Goal: Task Accomplishment & Management: Use online tool/utility

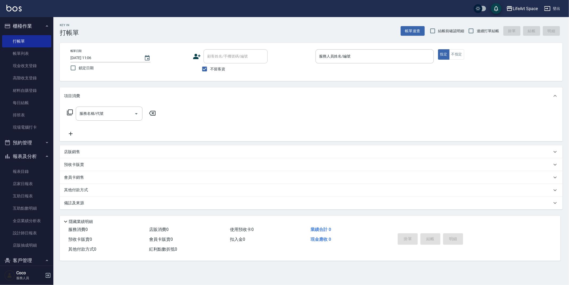
click at [196, 57] on icon at bounding box center [196, 56] width 7 height 5
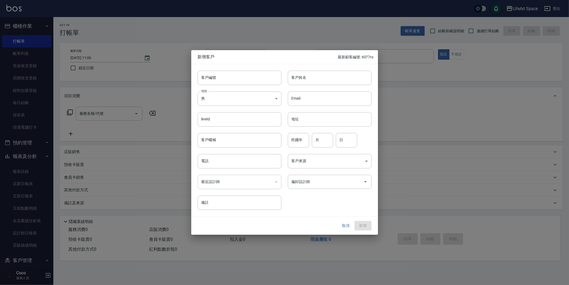
click at [351, 227] on button "取消" at bounding box center [345, 226] width 17 height 10
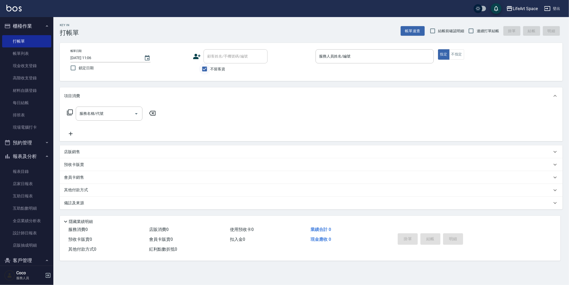
click at [206, 74] on input "不留客資" at bounding box center [204, 68] width 11 height 11
checkbox input "false"
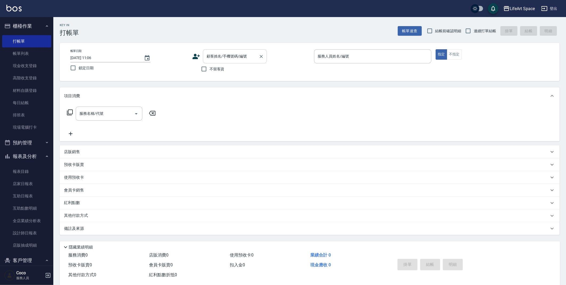
click at [227, 57] on div "顧客姓名/手機號碼/編號 顧客姓名/手機號碼/編號" at bounding box center [235, 56] width 64 height 14
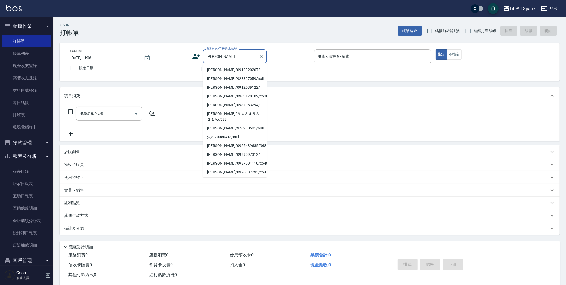
drag, startPoint x: 240, startPoint y: 73, endPoint x: 248, endPoint y: 72, distance: 7.5
click at [240, 73] on li "朱榆榛/0912920207/" at bounding box center [235, 70] width 64 height 9
type input "朱榆榛/0912920207/"
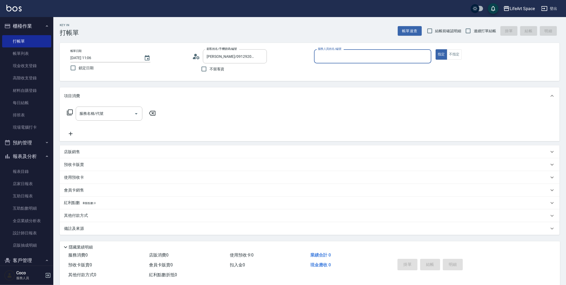
type input "Patty(無代號)"
click at [133, 118] on div at bounding box center [136, 114] width 8 height 14
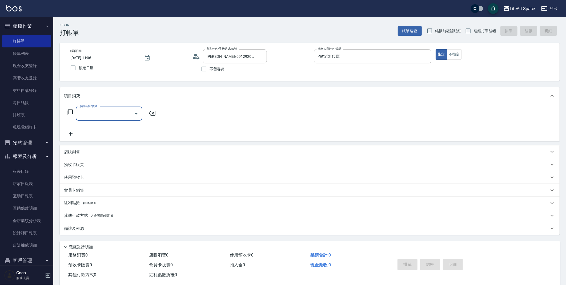
click at [139, 118] on div at bounding box center [136, 114] width 8 height 14
click at [200, 56] on icon at bounding box center [196, 57] width 8 height 8
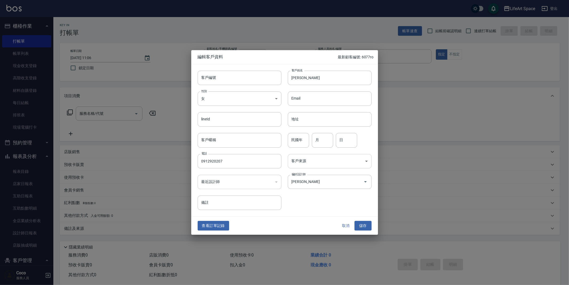
click at [307, 161] on body "LifeArt Space 登出 櫃檯作業 打帳單 帳單列表 現金收支登錄 高階收支登錄 材料自購登錄 每日結帳 排班表 現場電腦打卡 預約管理 預約管理 單…" at bounding box center [284, 146] width 569 height 293
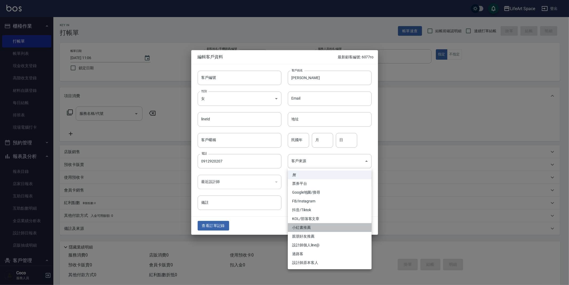
click at [319, 226] on li "小紅書推薦" at bounding box center [330, 227] width 84 height 9
type input "小紅書推薦"
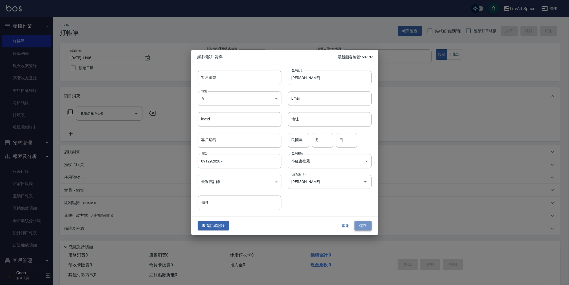
click at [362, 223] on button "儲存" at bounding box center [362, 226] width 17 height 10
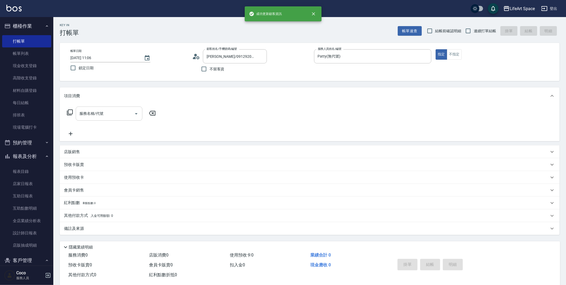
click at [112, 119] on div "服務名稱/代號" at bounding box center [109, 114] width 67 height 14
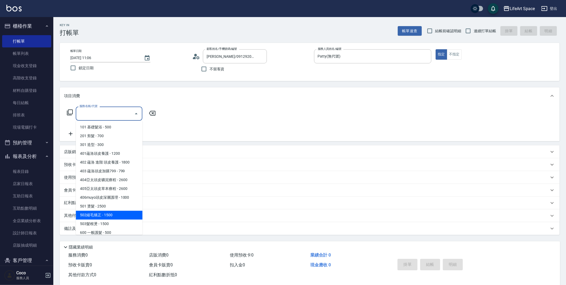
click at [117, 214] on span "502縮毛矯正 - 1500" at bounding box center [109, 215] width 67 height 9
type input "502縮毛矯正 (502)"
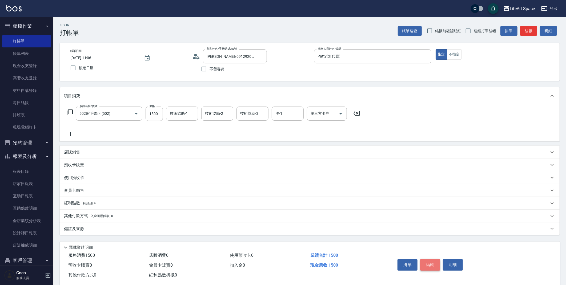
click at [435, 265] on button "結帳" at bounding box center [430, 264] width 20 height 11
